Goal: Answer question/provide support: Answer question/provide support

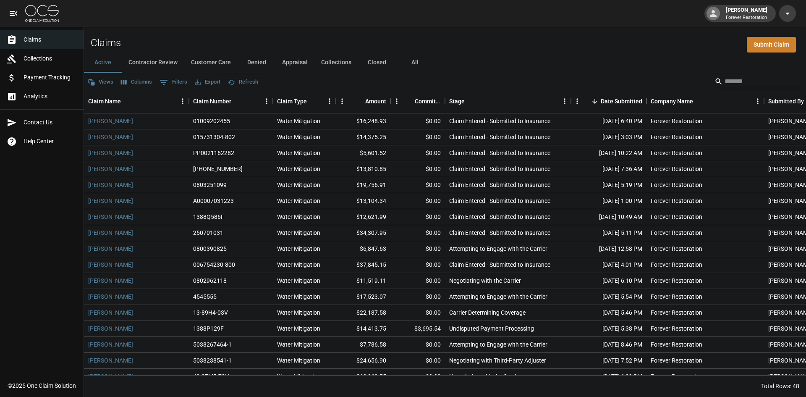
click at [217, 63] on button "Customer Care" at bounding box center [210, 62] width 53 height 20
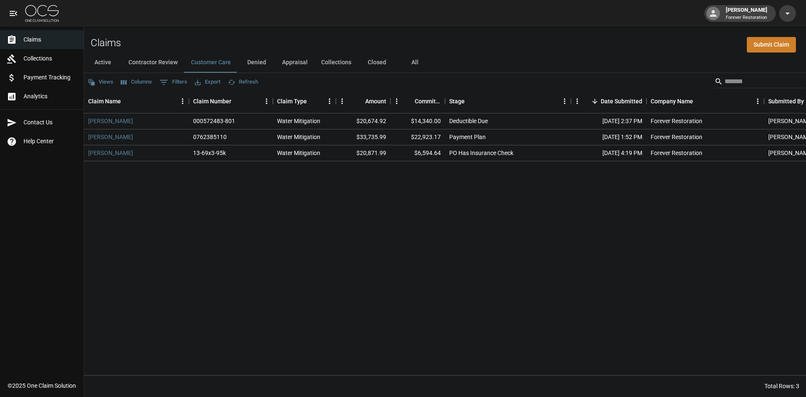
click at [112, 64] on button "Active" at bounding box center [103, 62] width 38 height 20
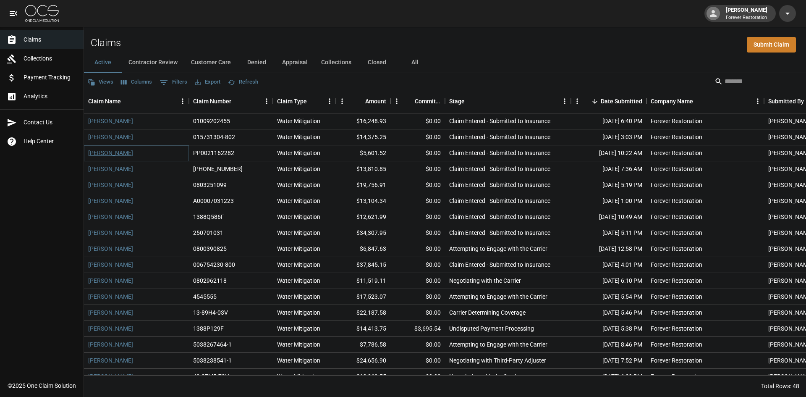
click at [115, 154] on link "[PERSON_NAME]" at bounding box center [110, 153] width 45 height 8
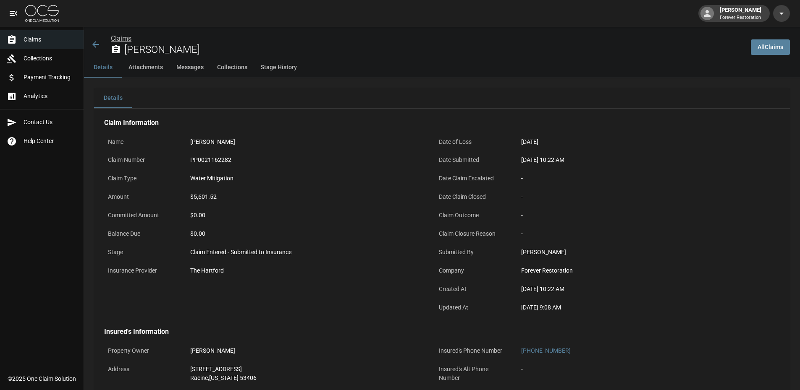
click at [126, 38] on link "Claims" at bounding box center [121, 38] width 21 height 8
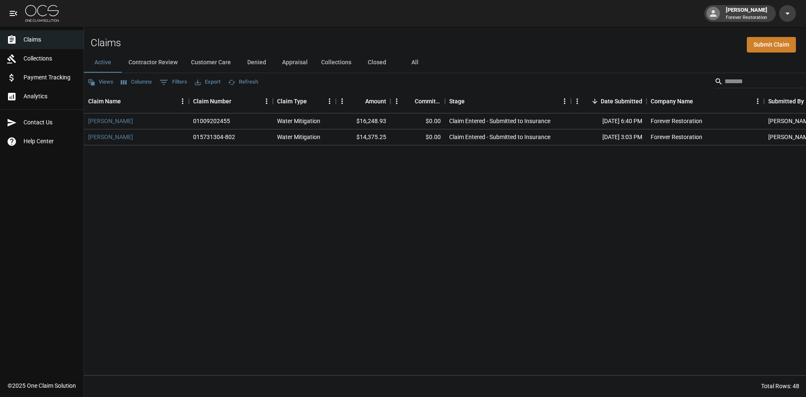
click at [264, 64] on button "Denied" at bounding box center [257, 62] width 38 height 20
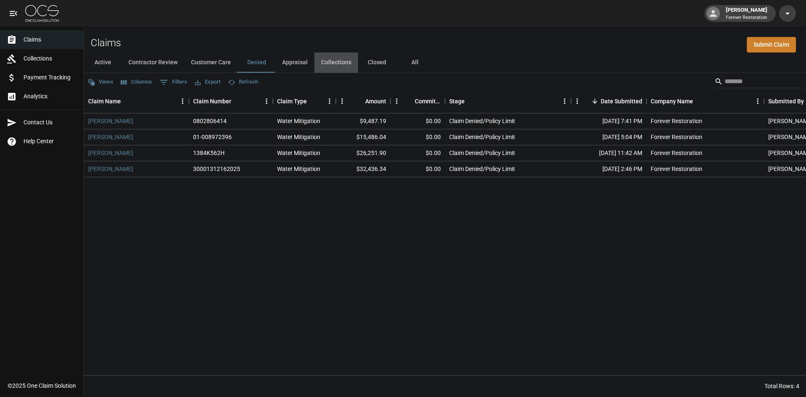
click at [334, 64] on button "Collections" at bounding box center [336, 62] width 44 height 20
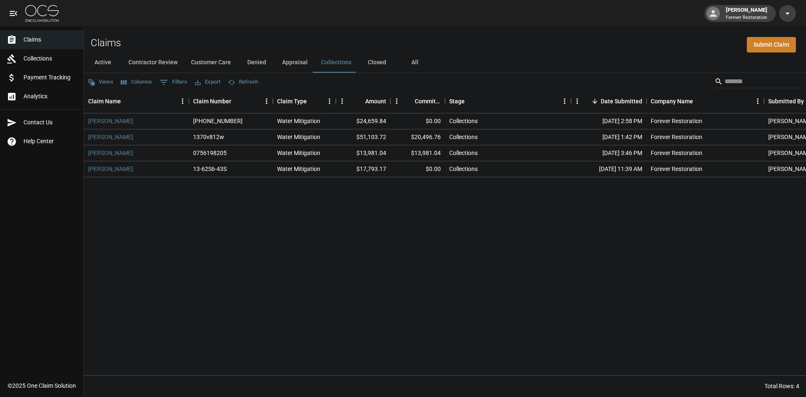
click at [284, 63] on button "Appraisal" at bounding box center [294, 62] width 39 height 20
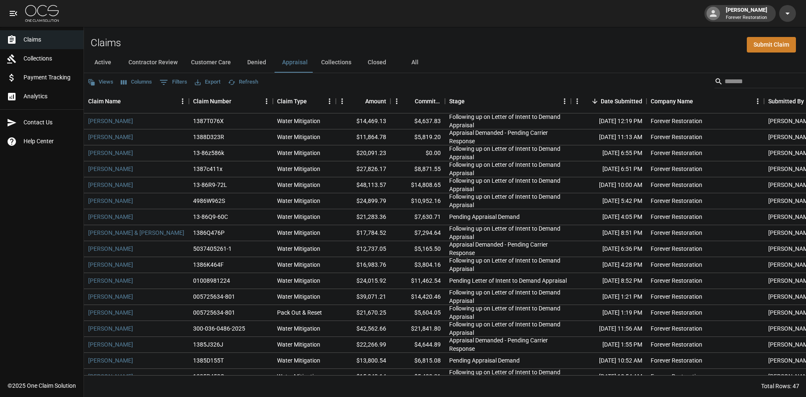
click at [379, 54] on button "Closed" at bounding box center [377, 62] width 38 height 20
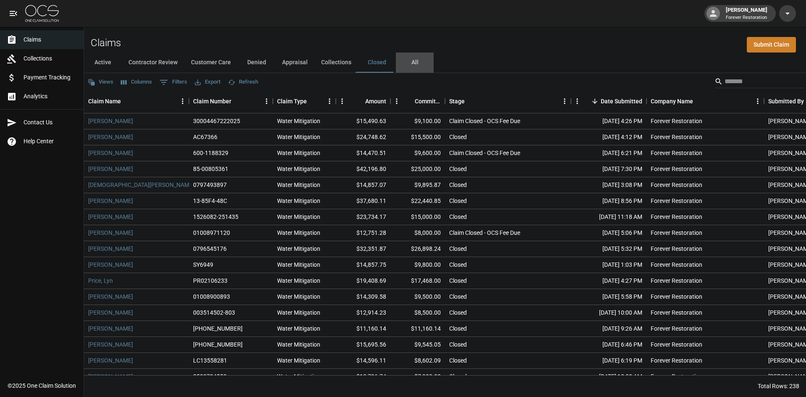
click at [414, 62] on button "All" at bounding box center [415, 62] width 38 height 20
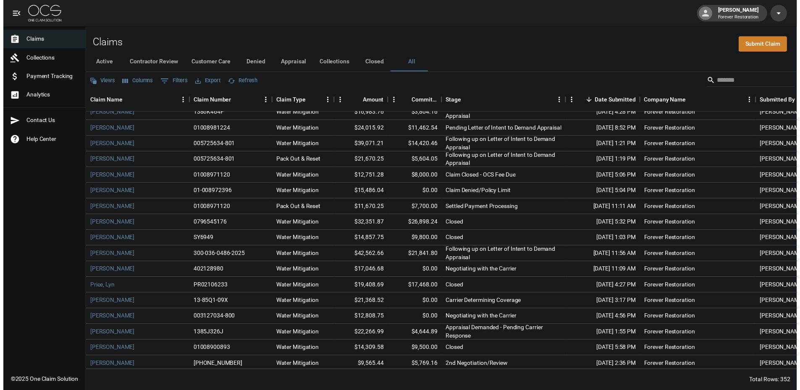
scroll to position [924, 0]
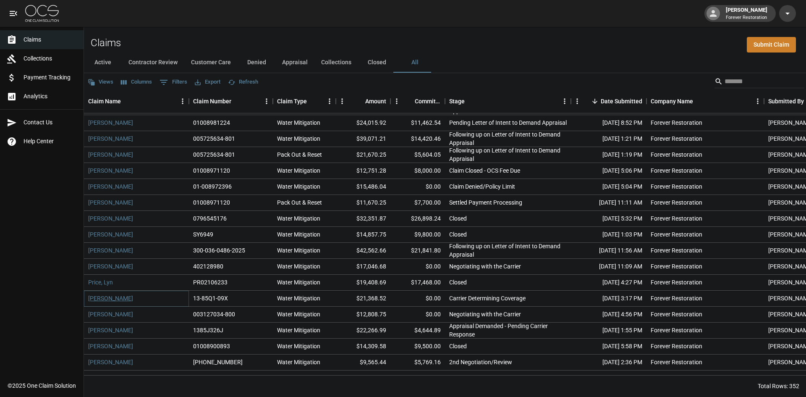
click at [109, 300] on link "[PERSON_NAME]" at bounding box center [110, 298] width 45 height 8
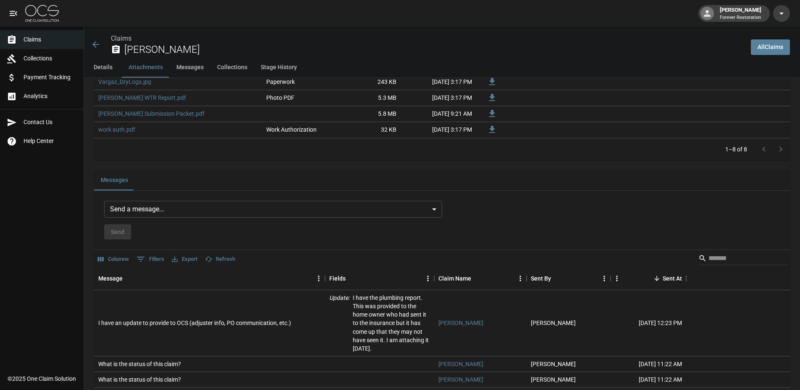
scroll to position [714, 0]
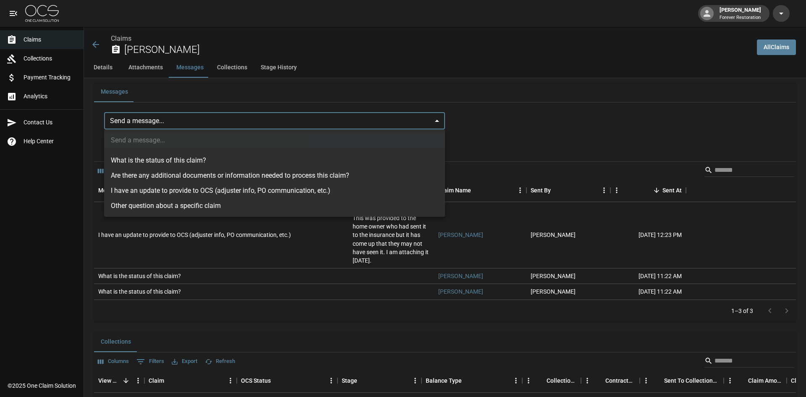
click at [162, 165] on li "What is the status of this claim?" at bounding box center [274, 160] width 341 height 15
type input "**********"
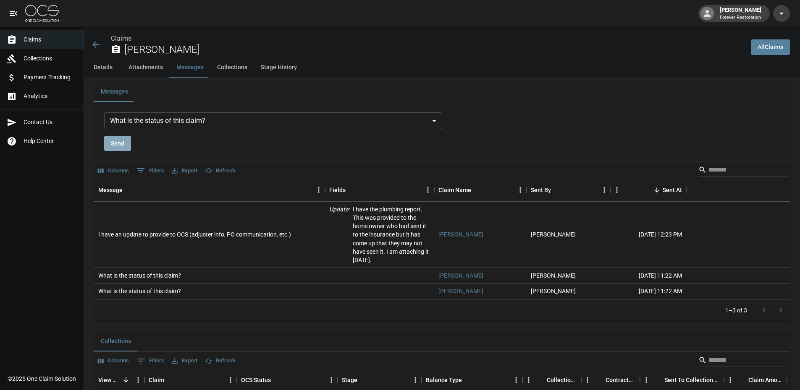
click at [111, 144] on button "Send" at bounding box center [117, 144] width 27 height 16
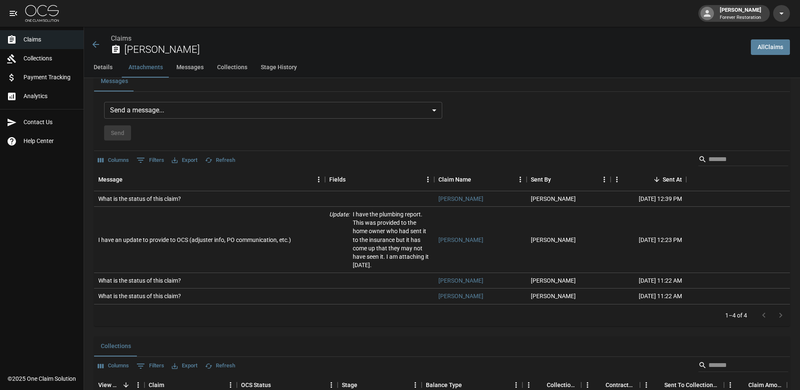
scroll to position [798, 0]
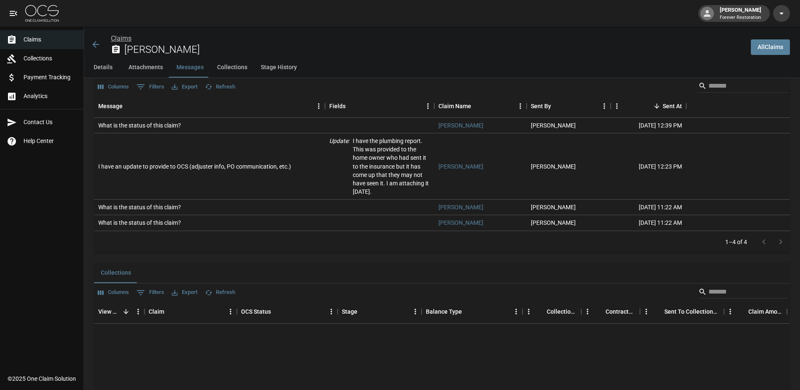
click at [122, 39] on link "Claims" at bounding box center [121, 38] width 21 height 8
